Goal: Task Accomplishment & Management: Manage account settings

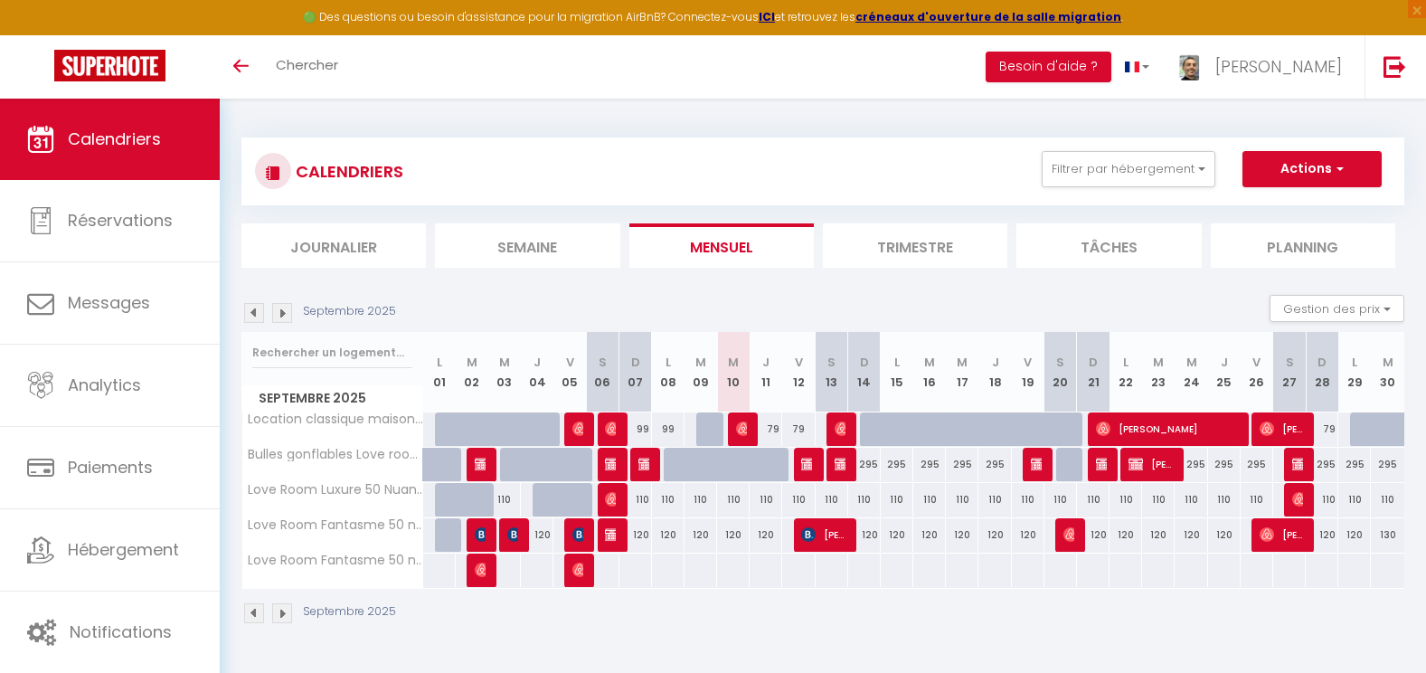
click at [285, 315] on img at bounding box center [282, 313] width 20 height 20
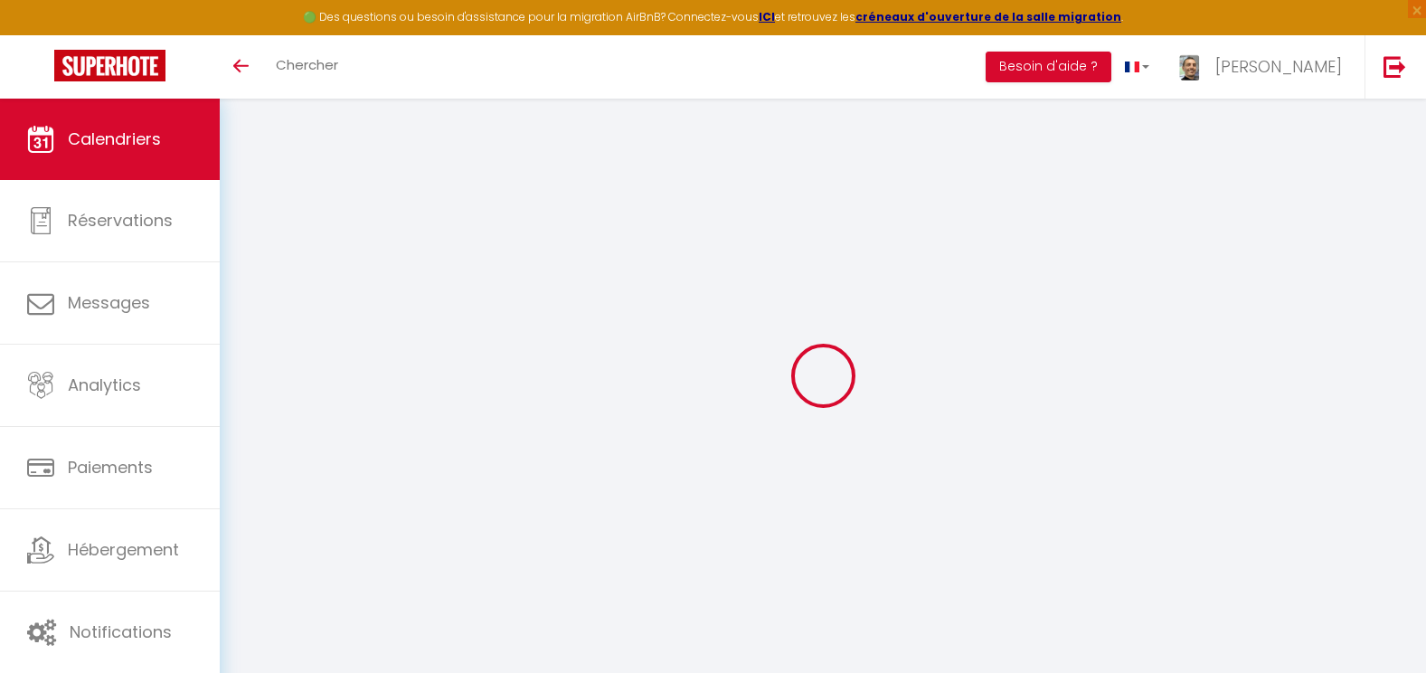
select select
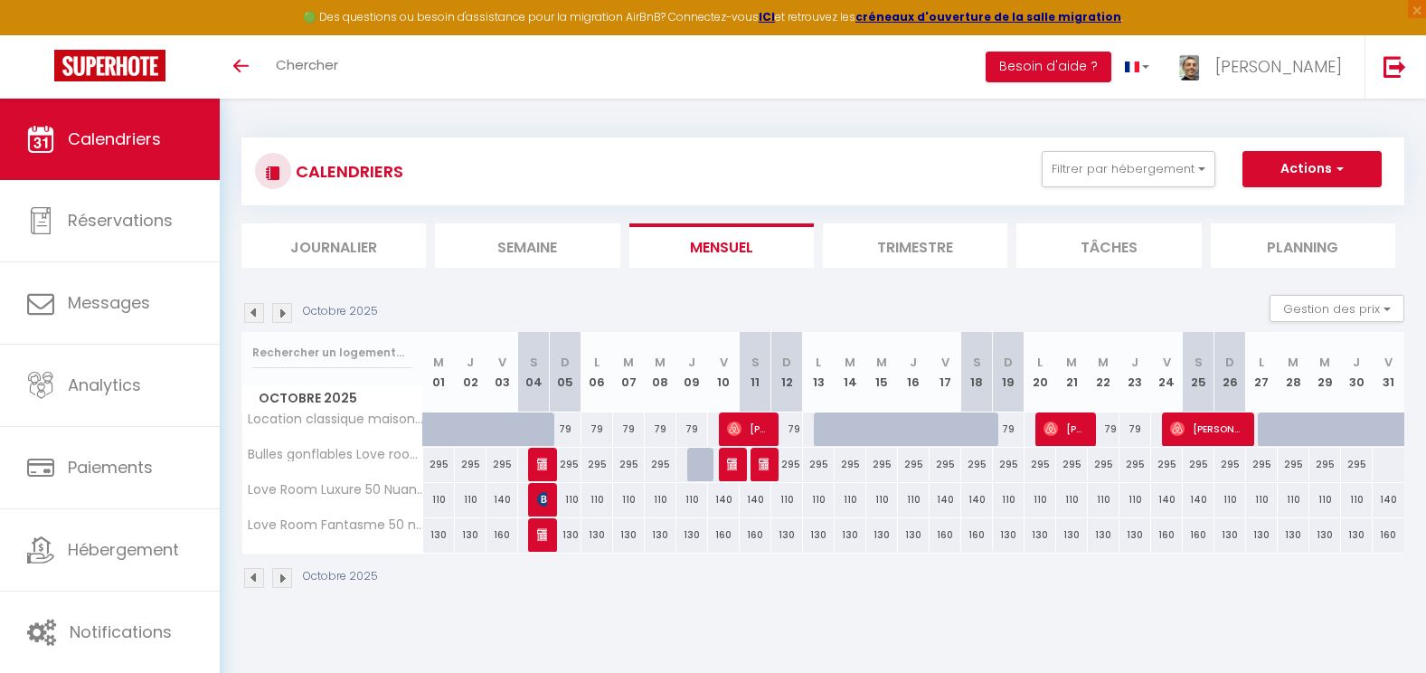
click at [692, 428] on div "79" at bounding box center [692, 428] width 32 height 33
type input "79"
select select "1"
type input "Jeu 09 Octobre 2025"
type input "Ven 10 Octobre 2025"
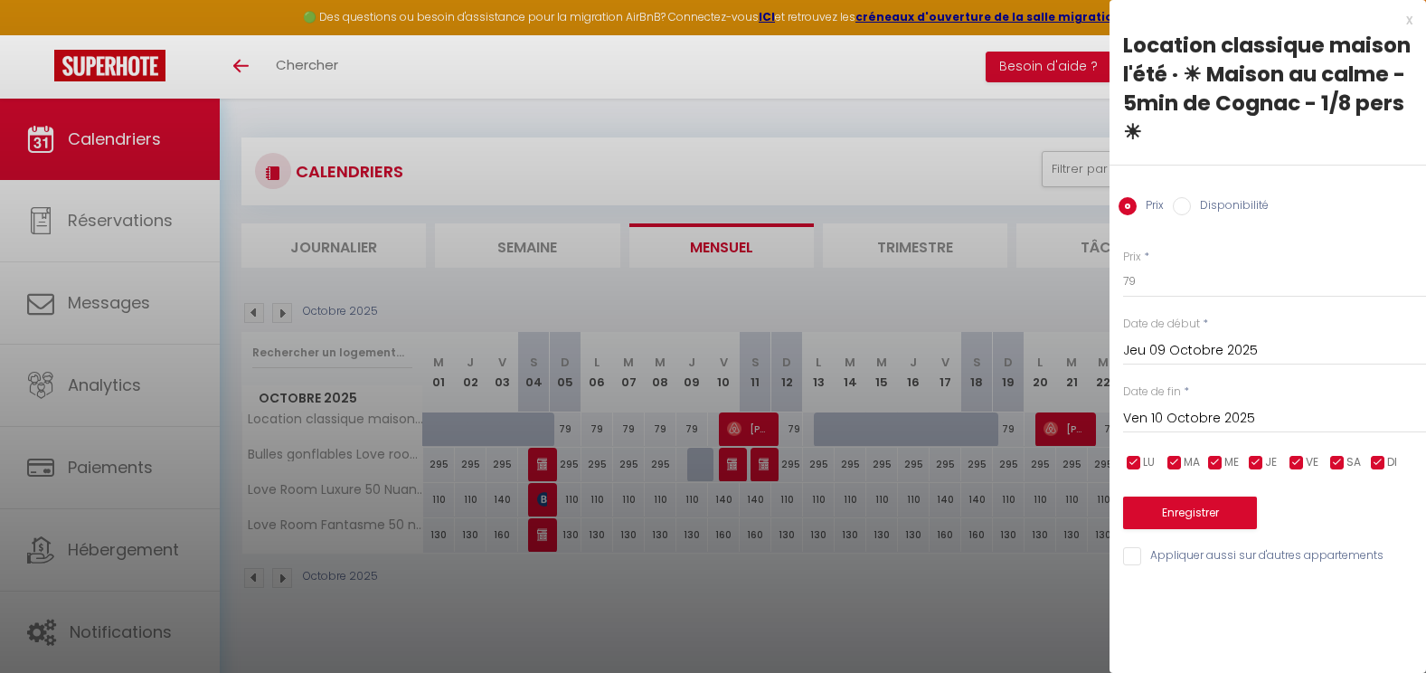
click at [1213, 208] on label "Disponibilité" at bounding box center [1230, 207] width 78 height 20
click at [1191, 208] on input "Disponibilité" at bounding box center [1182, 206] width 18 height 18
radio input "true"
radio input "false"
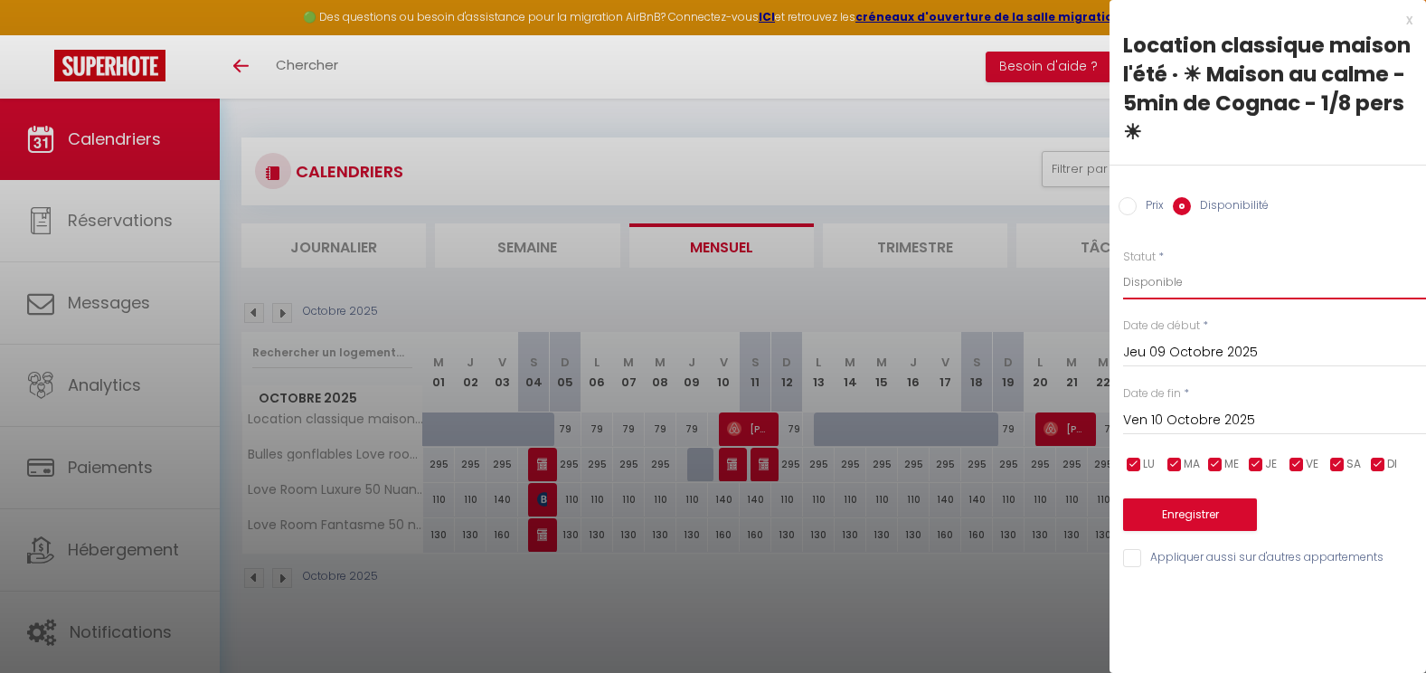
click at [1146, 285] on select "Disponible Indisponible" at bounding box center [1274, 282] width 303 height 34
select select "0"
click at [1123, 265] on select "Disponible Indisponible" at bounding box center [1274, 282] width 303 height 34
click at [1180, 519] on button "Enregistrer" at bounding box center [1190, 514] width 134 height 33
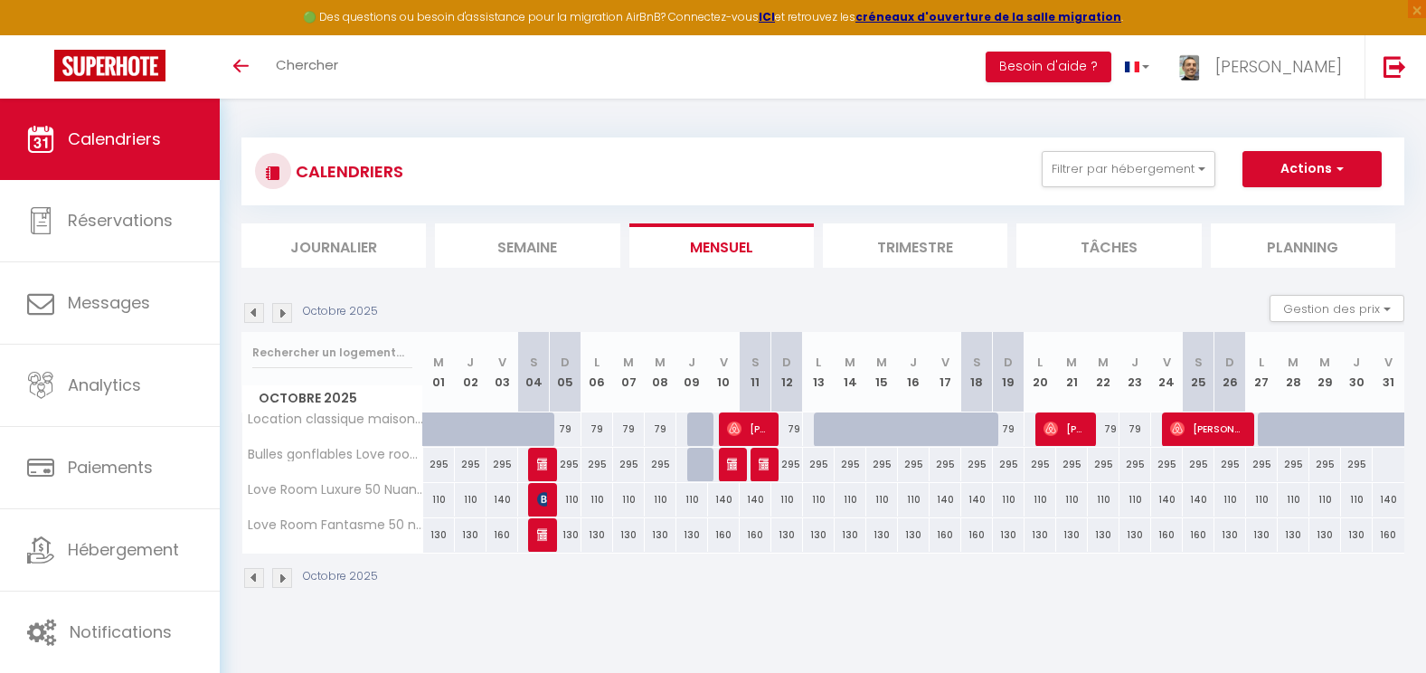
click at [707, 417] on div "79" at bounding box center [723, 428] width 33 height 33
click at [705, 423] on div at bounding box center [703, 429] width 32 height 34
select select "1"
type input "Jeu 09 Octobre 2025"
type input "Ven 10 Octobre 2025"
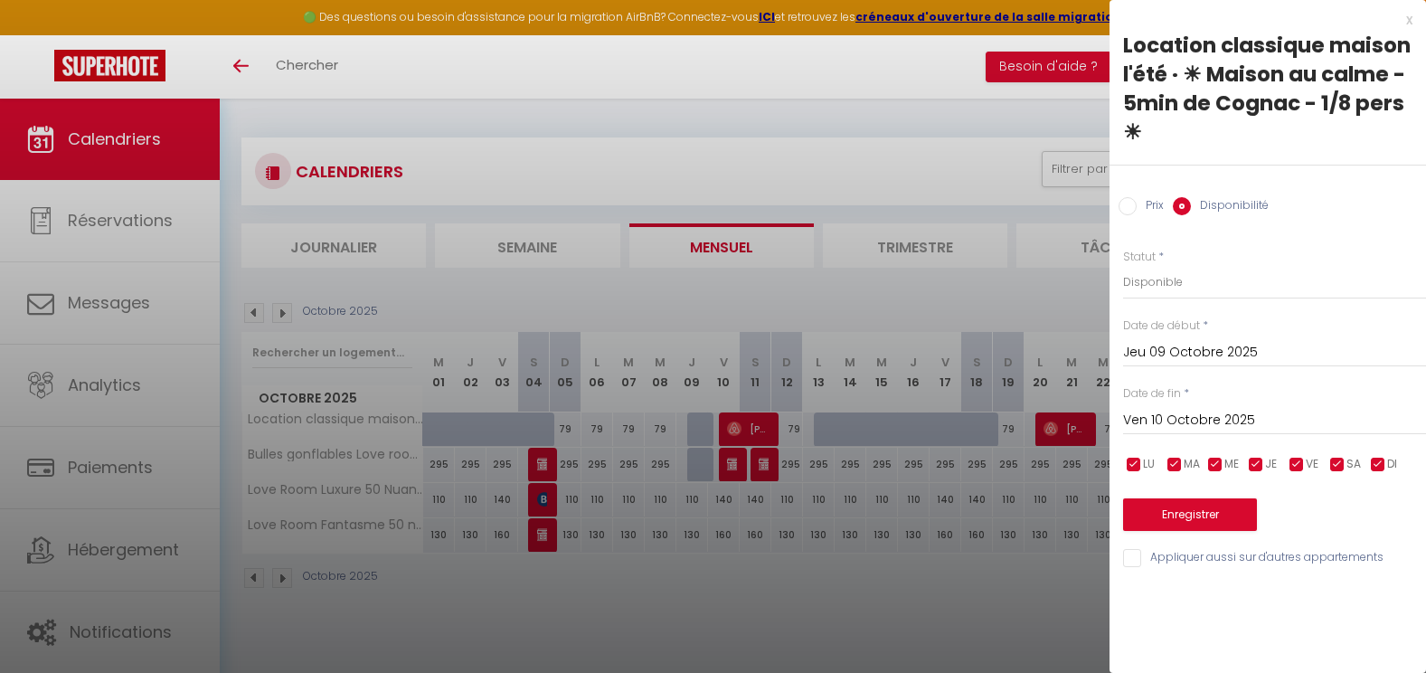
click at [1183, 208] on input "Disponibilité" at bounding box center [1182, 206] width 18 height 18
click at [1178, 203] on input "Disponibilité" at bounding box center [1182, 206] width 18 height 18
click at [1147, 288] on select "Disponible Indisponible" at bounding box center [1274, 282] width 303 height 34
click at [1123, 265] on select "Disponible Indisponible" at bounding box center [1274, 282] width 303 height 34
click at [1218, 513] on button "Enregistrer" at bounding box center [1190, 514] width 134 height 33
